Goal: Task Accomplishment & Management: Use online tool/utility

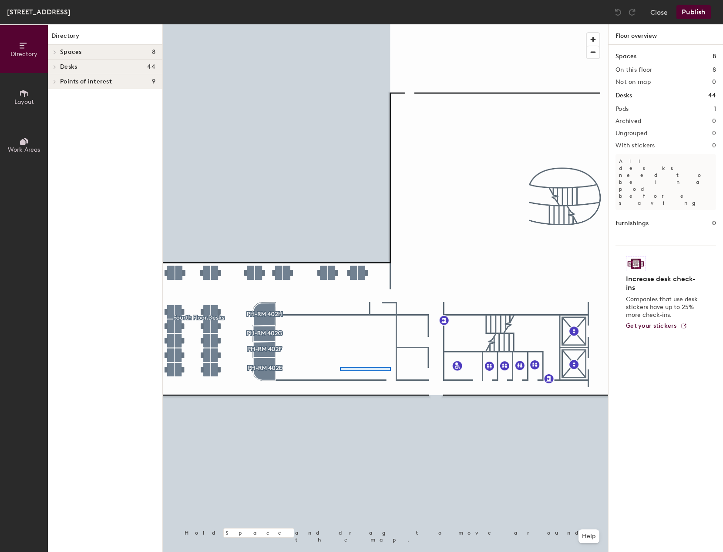
click at [375, 24] on div at bounding box center [385, 24] width 445 height 0
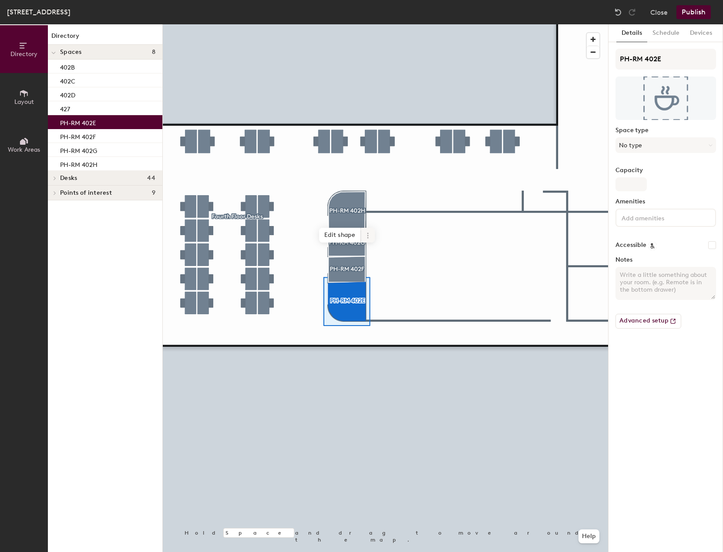
click at [368, 236] on icon at bounding box center [367, 235] width 1 height 1
click at [394, 284] on span "Delete" at bounding box center [398, 285] width 77 height 15
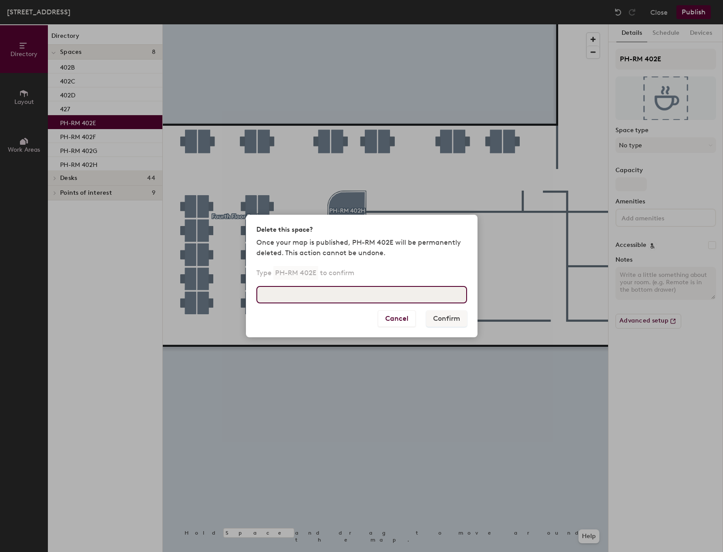
click at [367, 294] on input at bounding box center [361, 294] width 211 height 17
type input "PH-RM 402E"
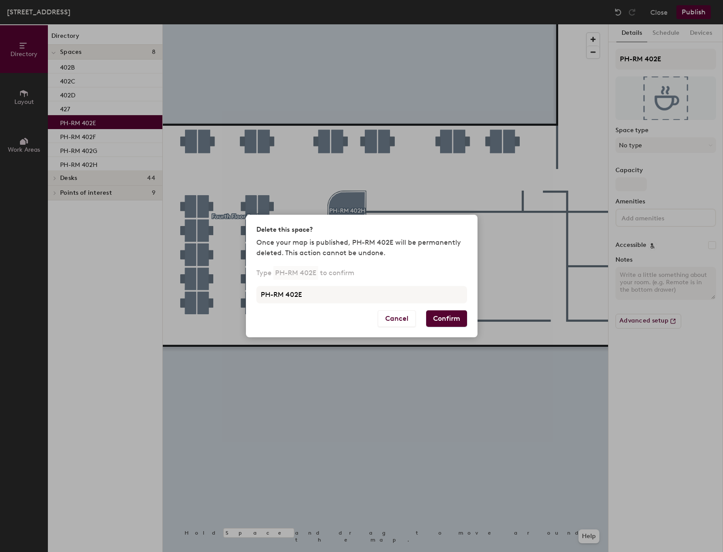
click at [433, 317] on button "Confirm" at bounding box center [446, 319] width 41 height 17
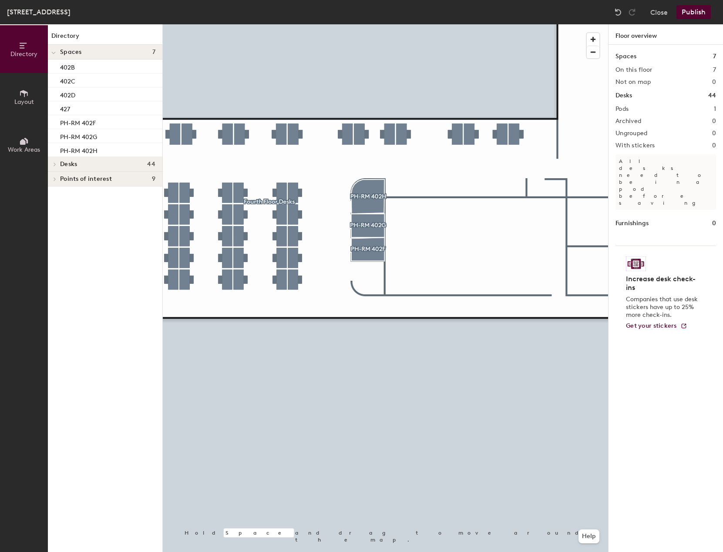
click at [700, 11] on button "Publish" at bounding box center [693, 12] width 34 height 14
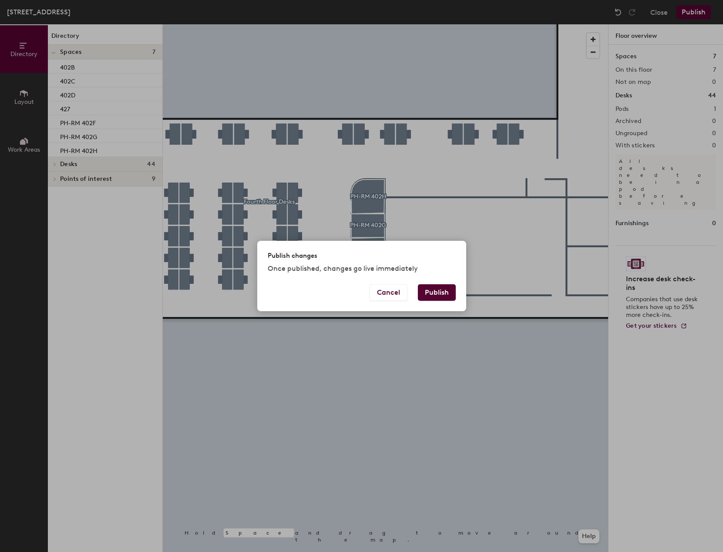
click at [431, 291] on button "Publish" at bounding box center [437, 292] width 38 height 17
